Goal: Task Accomplishment & Management: Manage account settings

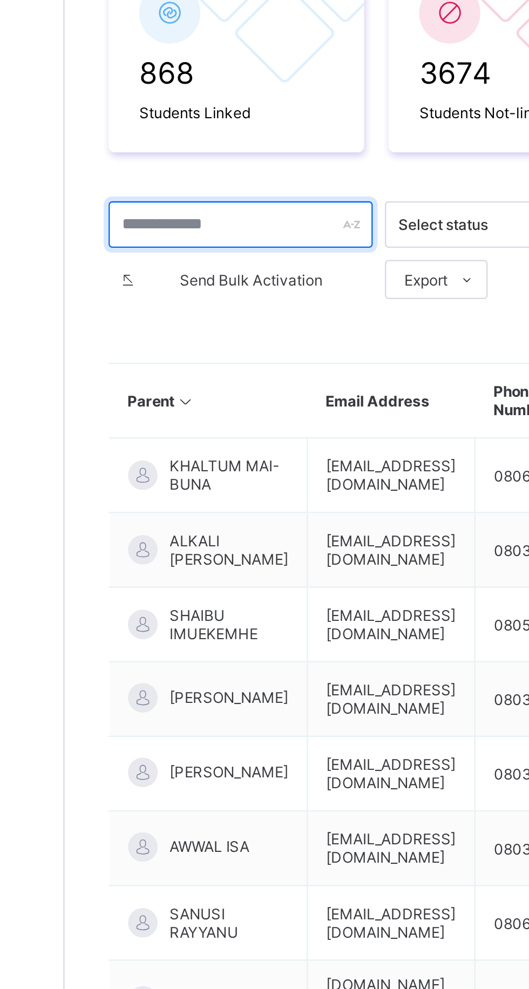
click at [165, 321] on input "text" at bounding box center [207, 323] width 117 height 21
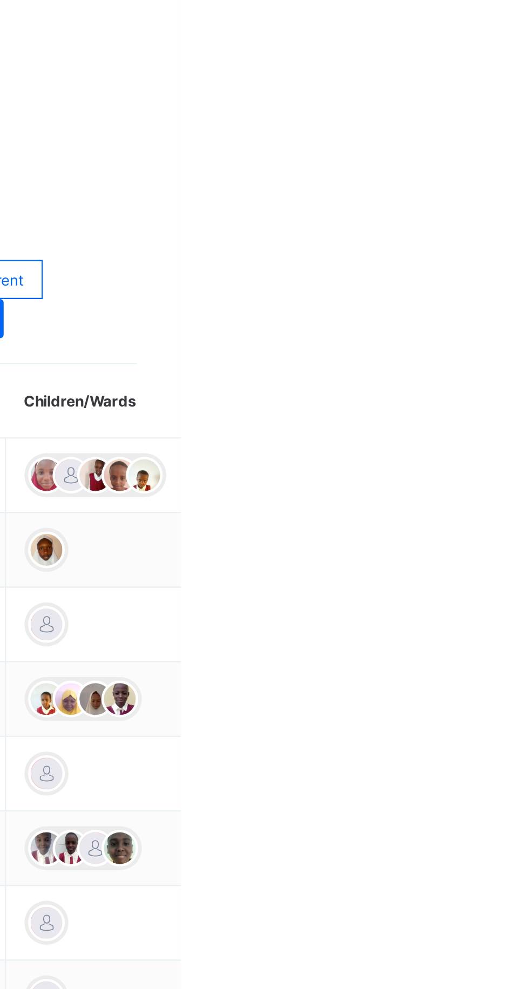
type input "**********"
click at [0, 0] on div "View Profile" at bounding box center [0, 0] width 0 height 0
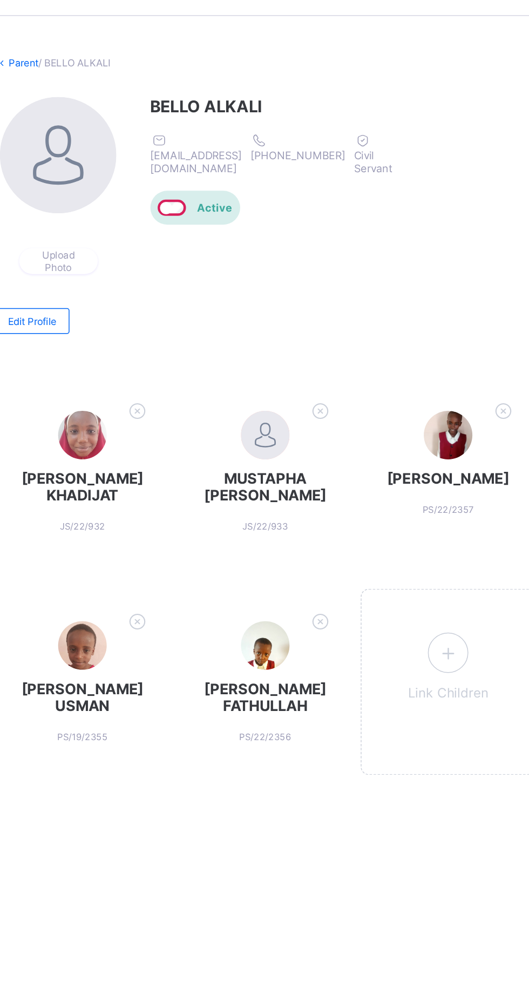
click at [437, 463] on div "Link Children" at bounding box center [451, 487] width 117 height 124
click at [447, 470] on icon at bounding box center [451, 468] width 19 height 17
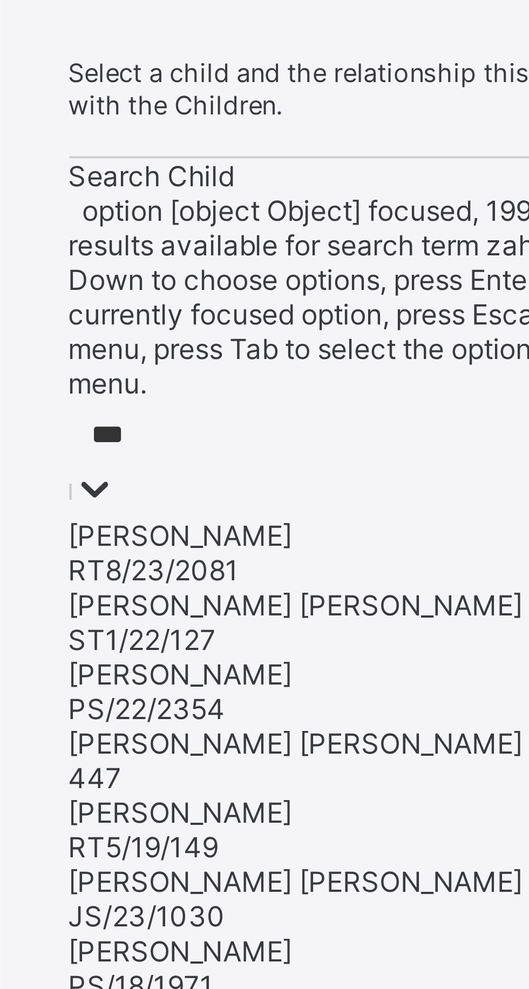
scroll to position [28, 0]
click at [293, 774] on div "[PERSON_NAME]" at bounding box center [329, 778] width 153 height 8
type input "***"
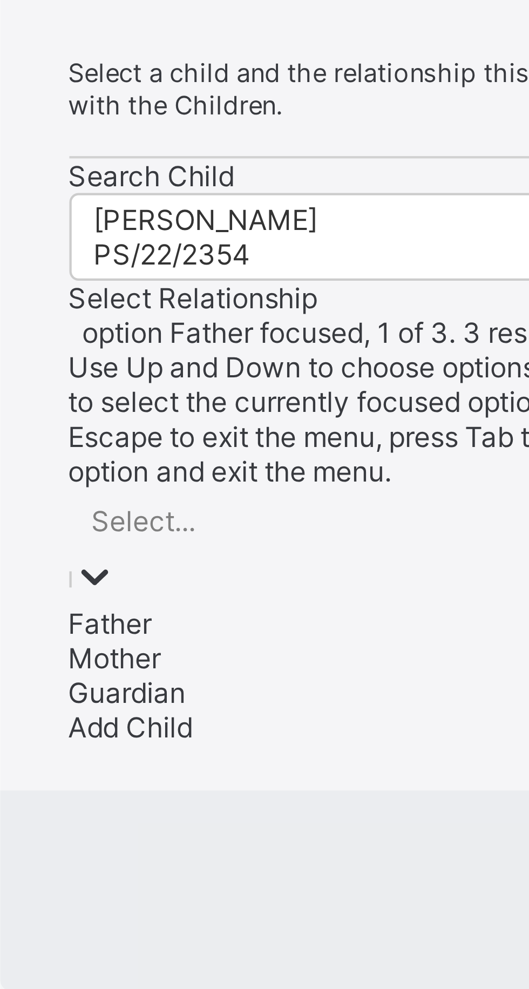
click at [336, 762] on div "Father" at bounding box center [329, 766] width 153 height 8
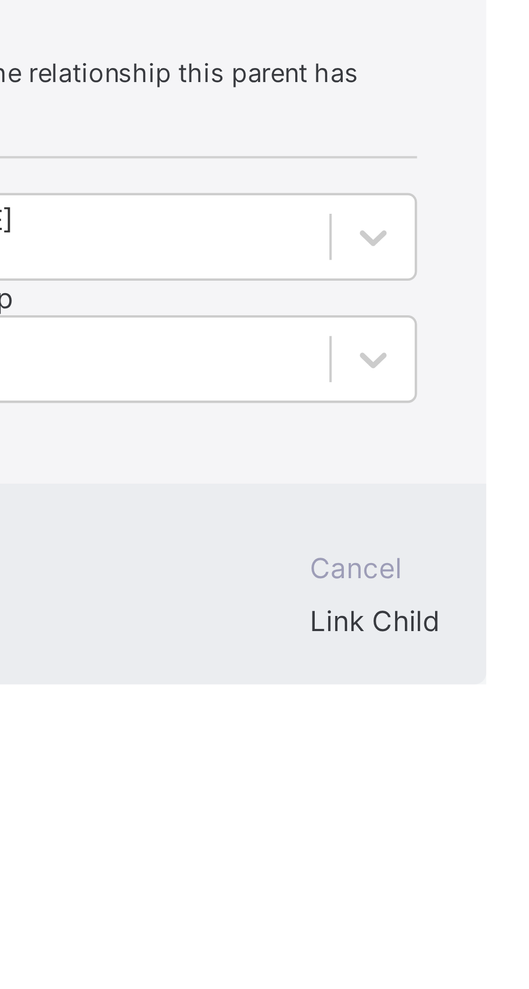
click at [282, 715] on span "Add Child" at bounding box center [267, 719] width 29 height 8
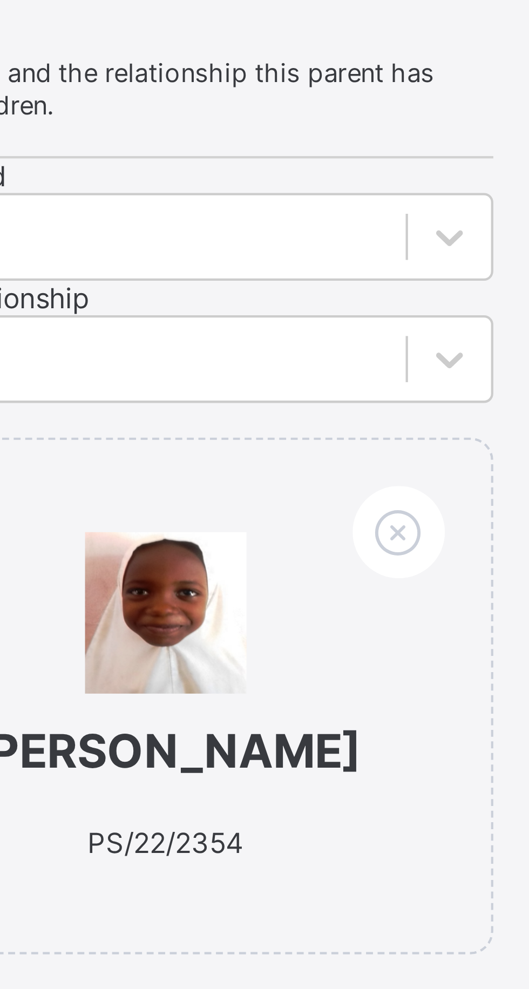
click at [395, 881] on span "Link Child" at bounding box center [388, 885] width 30 height 8
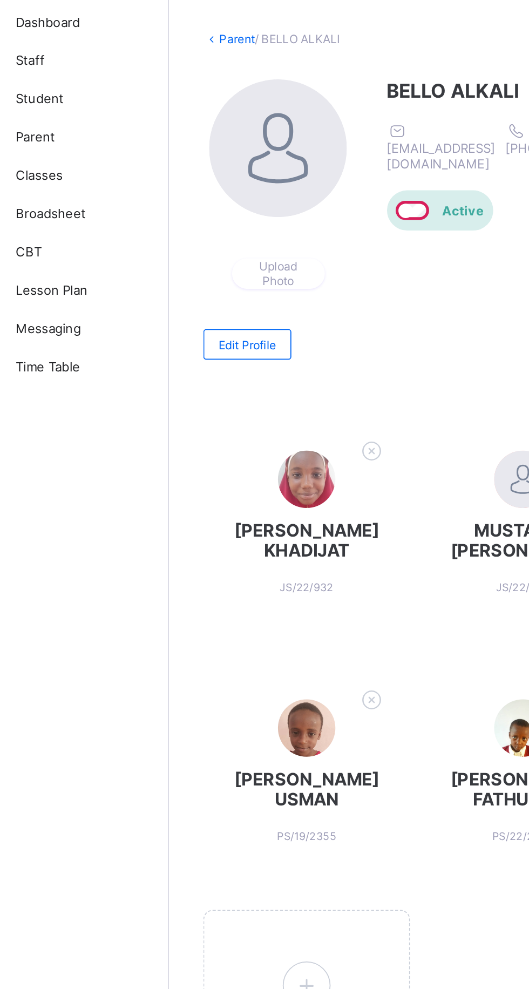
click at [73, 177] on span "Broadsheet" at bounding box center [86, 172] width 86 height 9
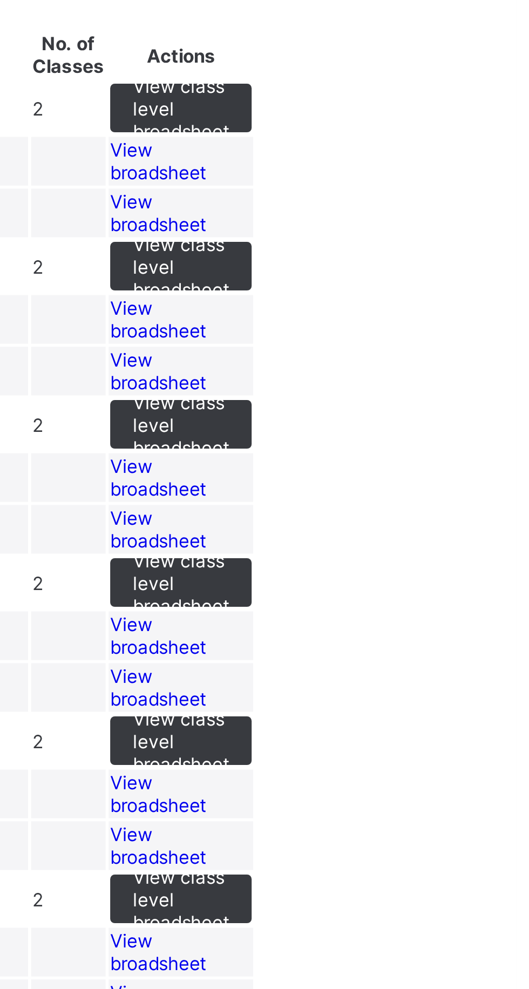
click at [419, 147] on span "View broadsheet" at bounding box center [402, 139] width 34 height 16
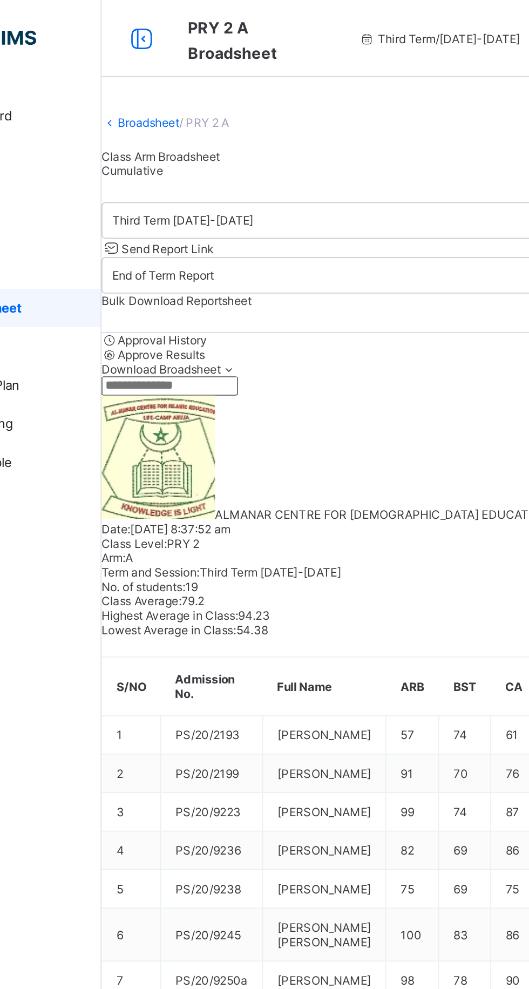
scroll to position [436, 0]
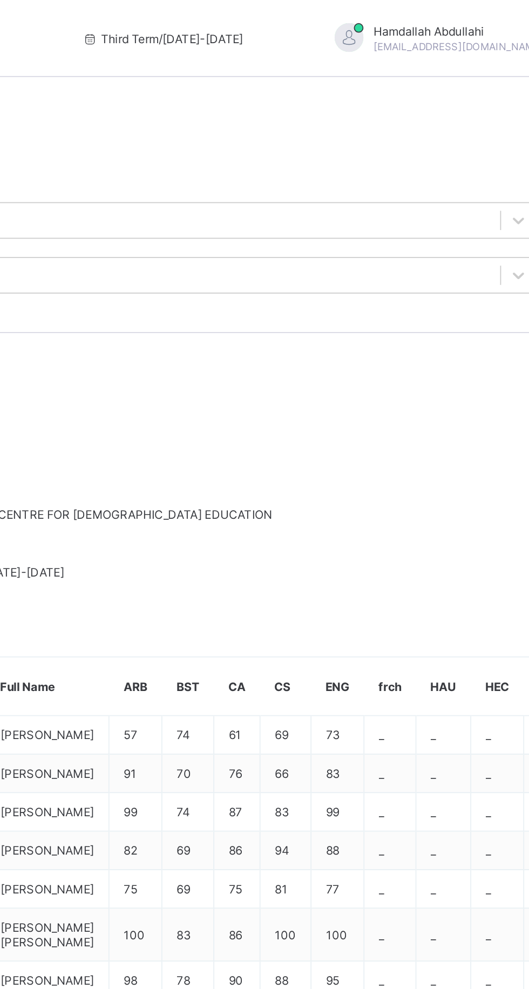
click at [193, 144] on span "Send Report Link" at bounding box center [167, 139] width 52 height 8
